Goal: Check status

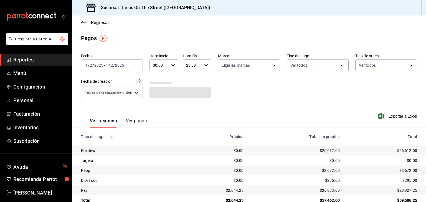
click at [137, 65] on icon "button" at bounding box center [137, 65] width 4 height 4
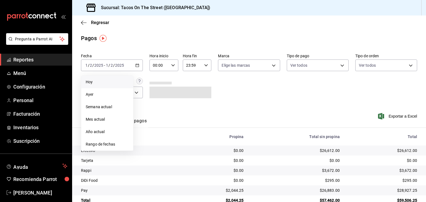
click at [107, 83] on span "Hoy" at bounding box center [107, 82] width 43 height 6
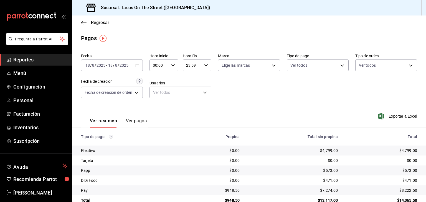
scroll to position [12, 0]
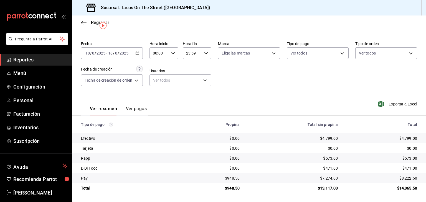
click at [81, 22] on div "Regresar" at bounding box center [249, 23] width 354 height 14
click at [84, 21] on icon "button" at bounding box center [84, 22] width 6 height 5
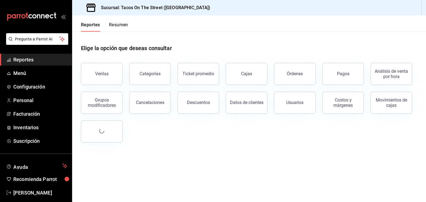
click at [118, 22] on button "Resumen" at bounding box center [118, 26] width 19 height 9
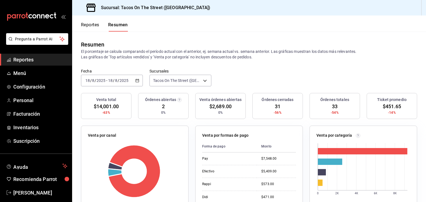
click at [89, 27] on button "Reportes" at bounding box center [90, 26] width 18 height 9
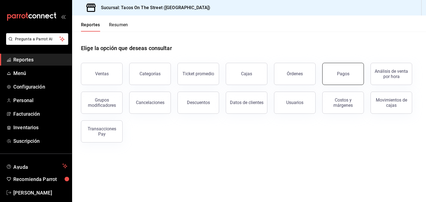
click at [336, 74] on button "Pagos" at bounding box center [343, 74] width 42 height 22
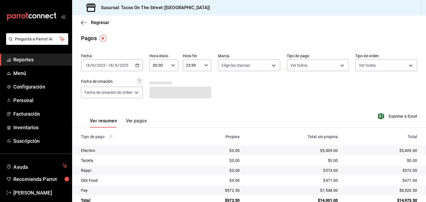
scroll to position [12, 0]
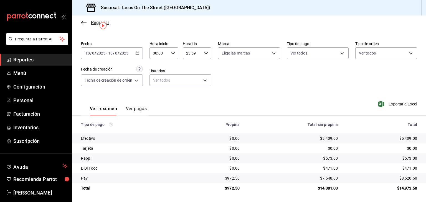
click at [83, 22] on icon "button" at bounding box center [84, 22] width 6 height 5
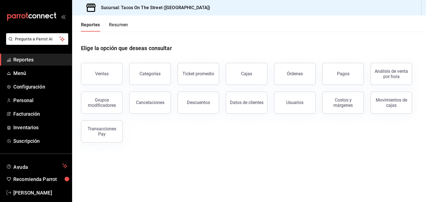
click at [118, 28] on button "Resumen" at bounding box center [118, 26] width 19 height 9
